Goal: Task Accomplishment & Management: Manage account settings

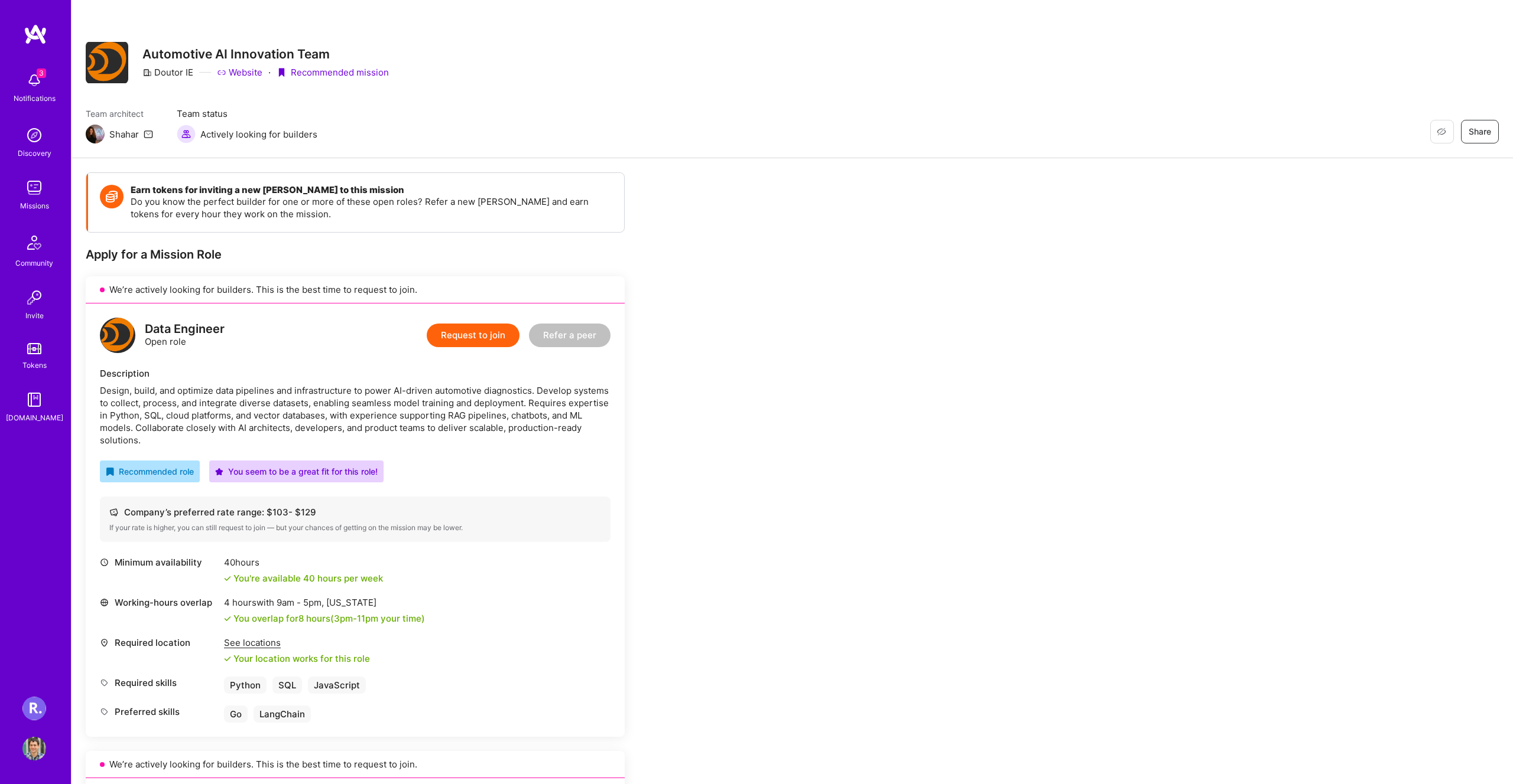
click at [36, 187] on img at bounding box center [34, 188] width 24 height 24
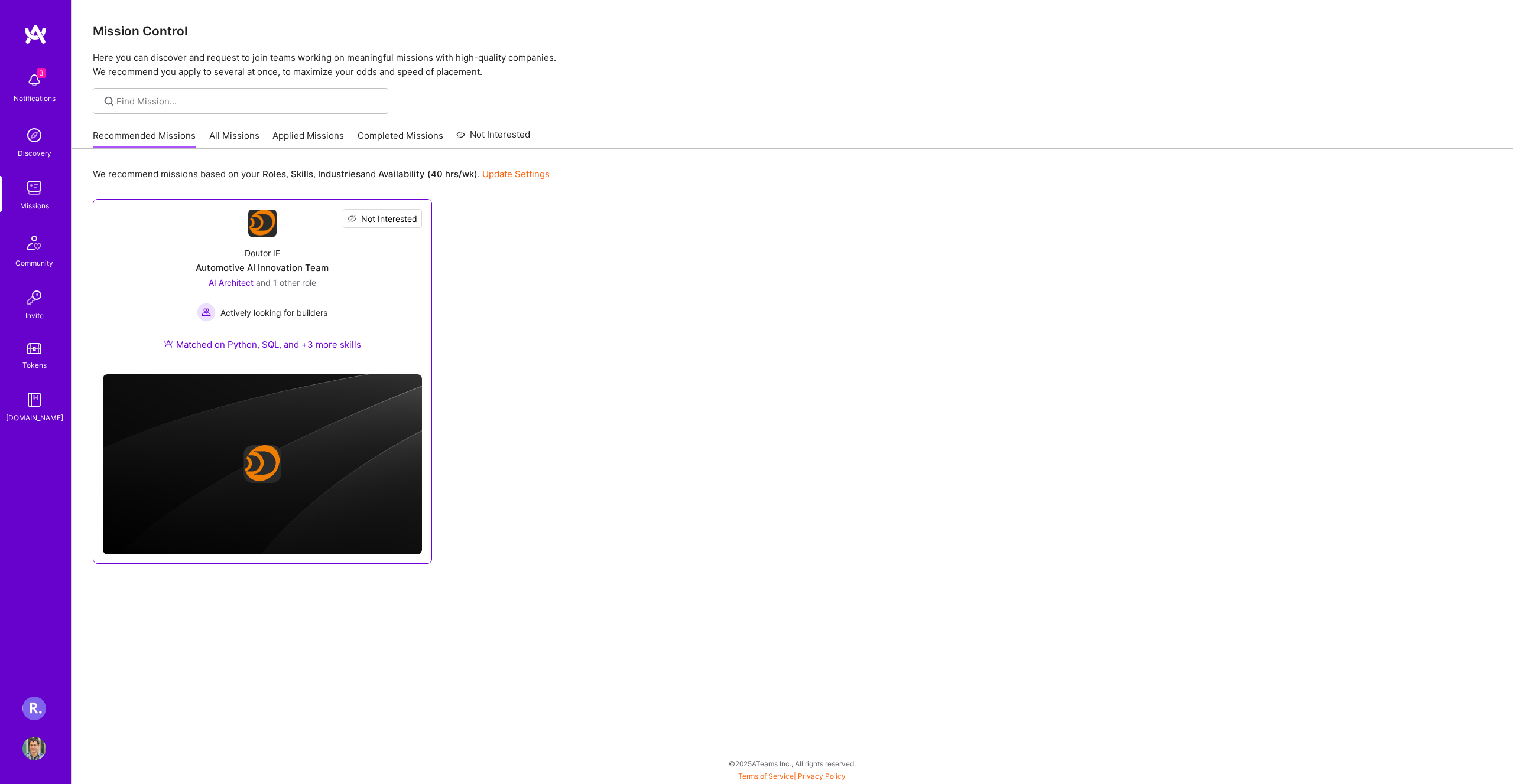
click at [411, 214] on span "Not Interested" at bounding box center [389, 219] width 56 height 13
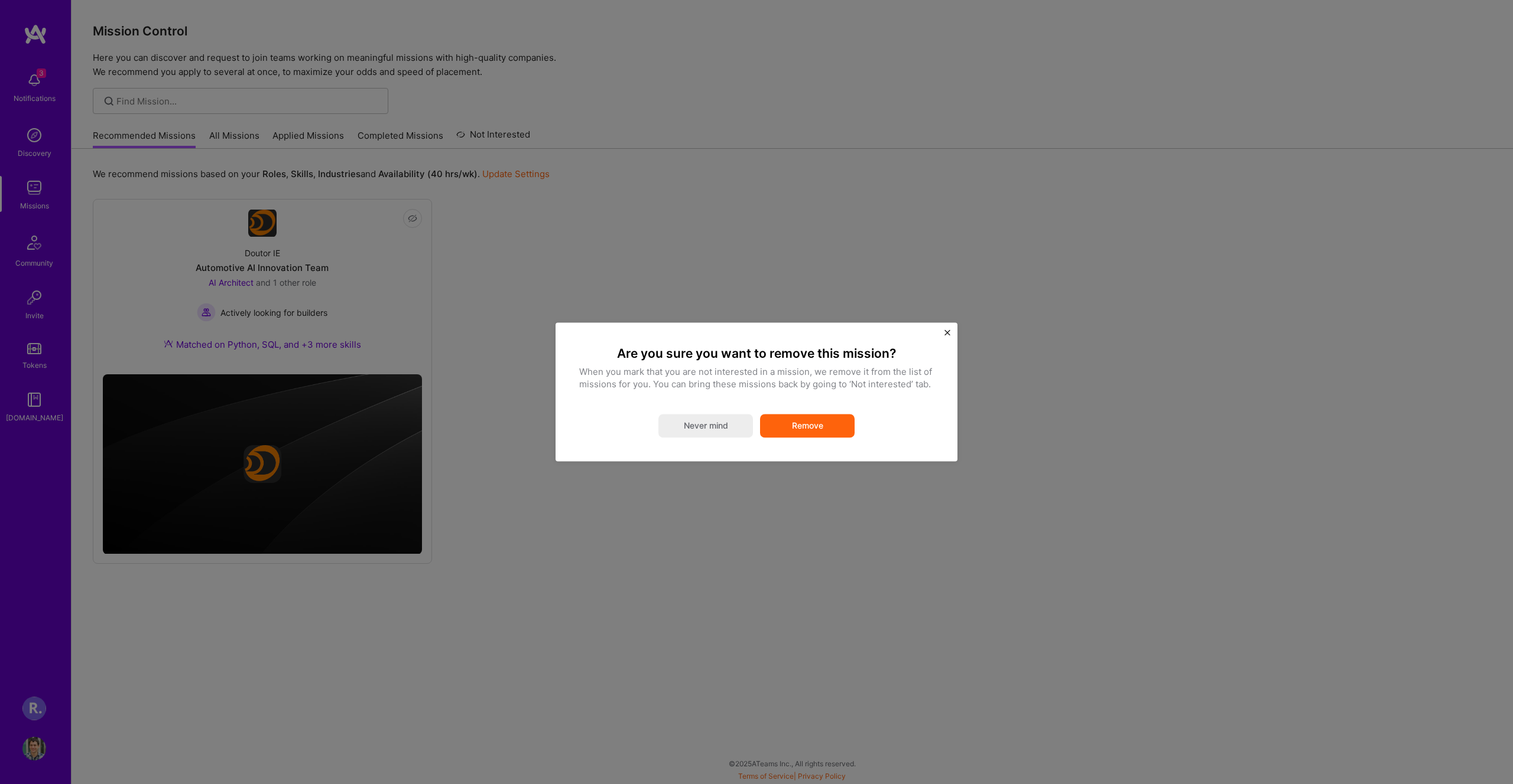
click at [829, 418] on button "Remove" at bounding box center [807, 427] width 94 height 24
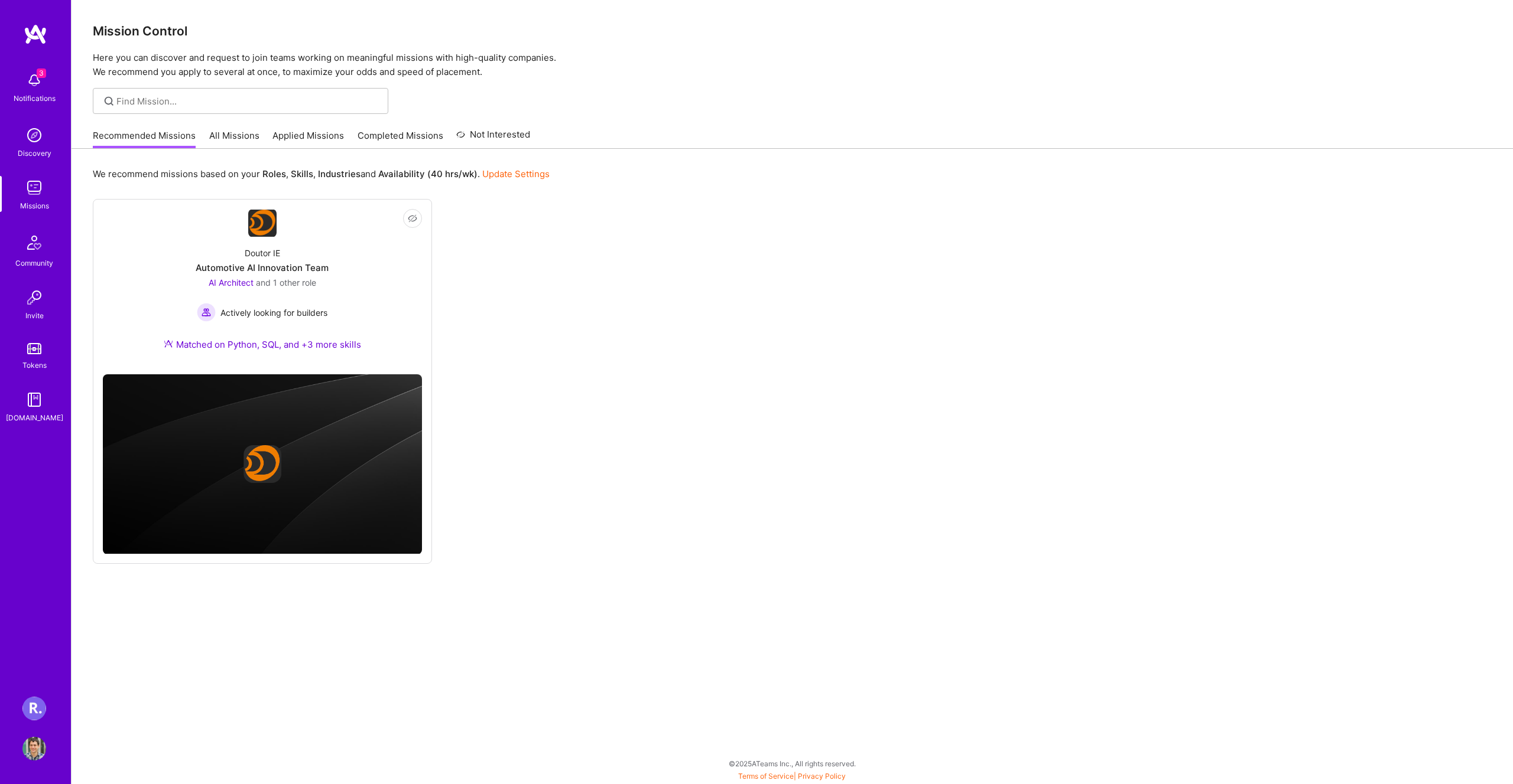
click at [67, 85] on div "3 Notifications" at bounding box center [34, 87] width 73 height 41
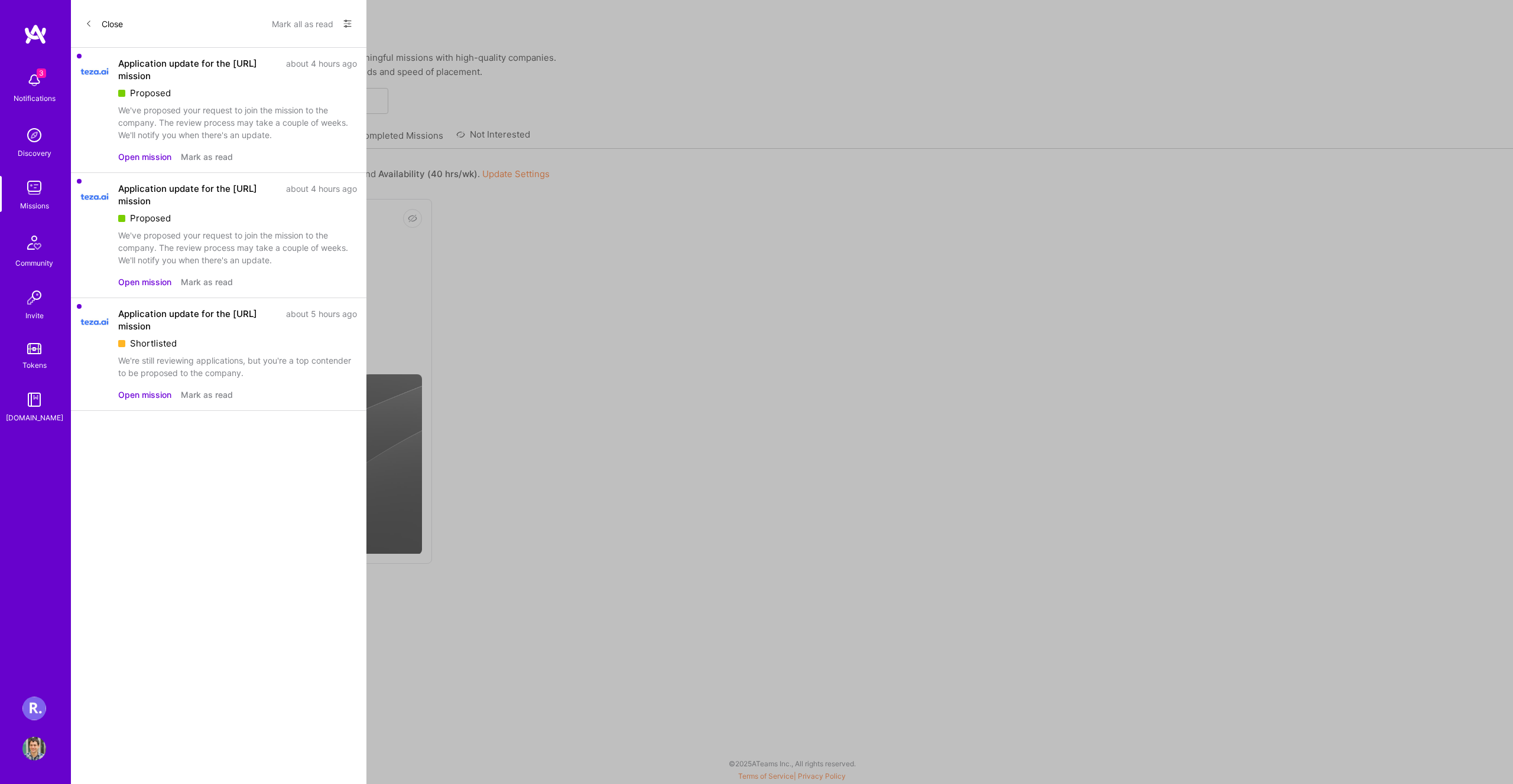
click at [314, 27] on button "Mark all as read" at bounding box center [302, 23] width 62 height 19
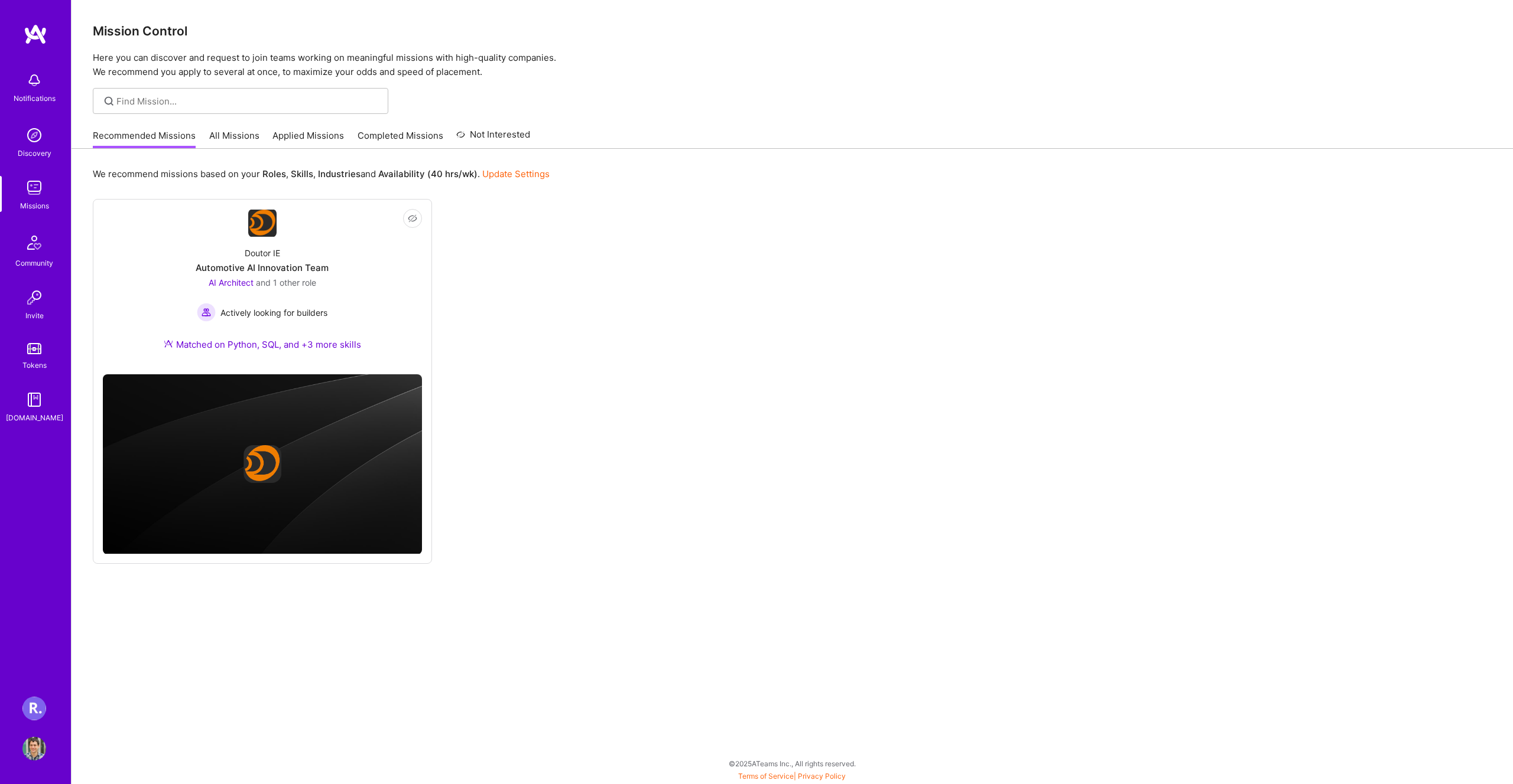
click at [556, 371] on div "Notifications Discovery Missions Community Invite Tokens A.Guide Roger Healthca…" at bounding box center [756, 389] width 1513 height 778
